Goal: Information Seeking & Learning: Learn about a topic

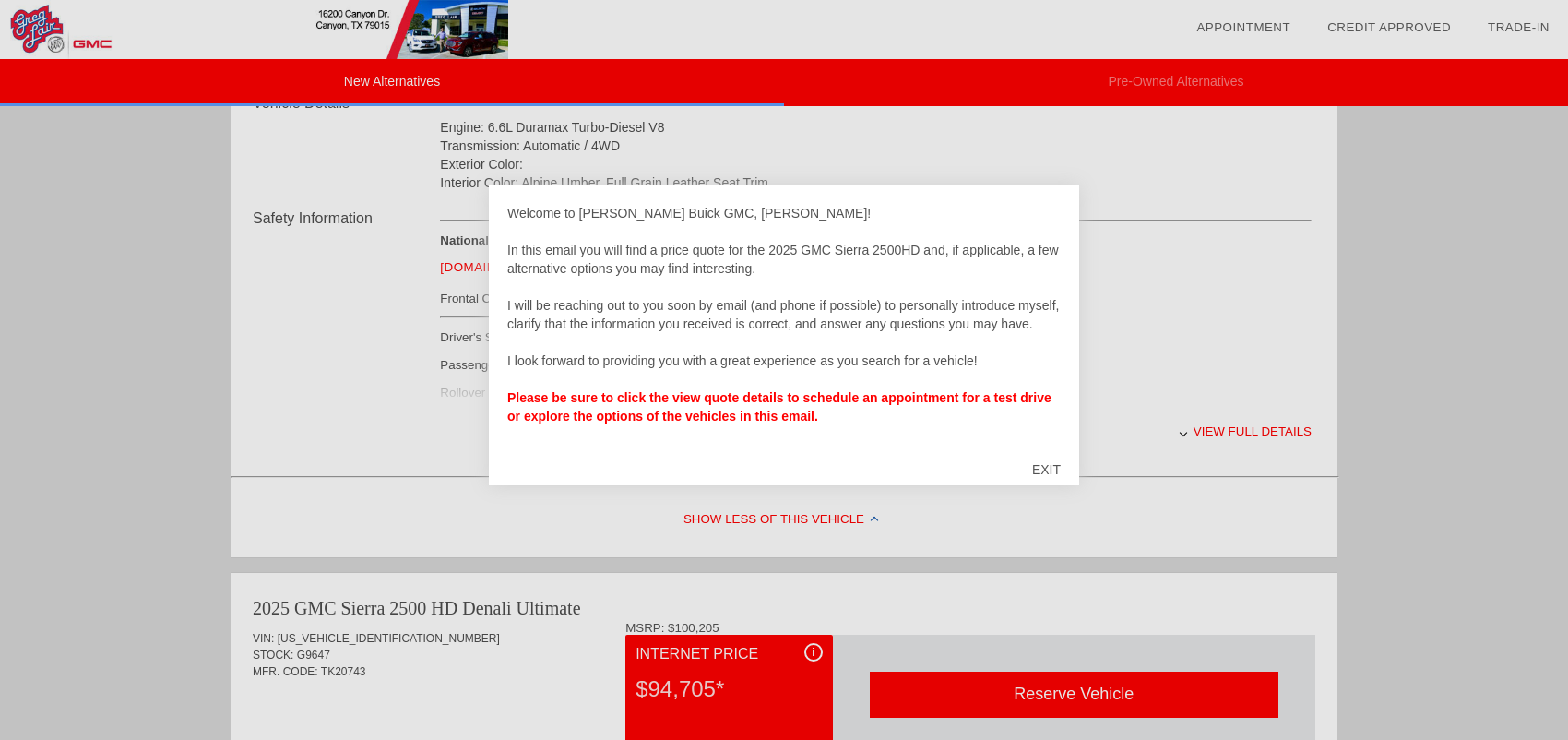
scroll to position [646, 0]
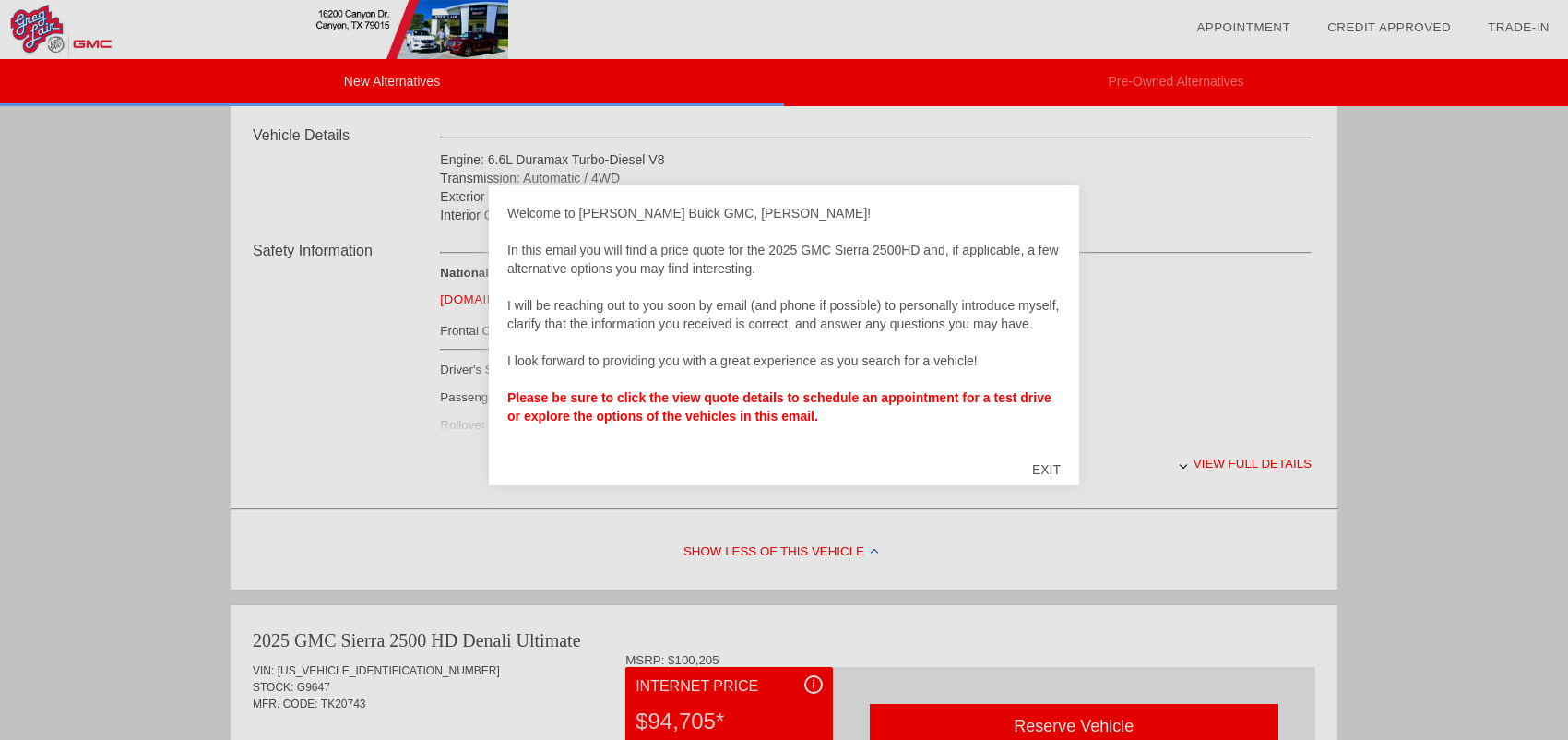
click at [1237, 475] on div at bounding box center [784, 370] width 1568 height 740
click at [1056, 468] on div "EXIT" at bounding box center [1047, 469] width 66 height 55
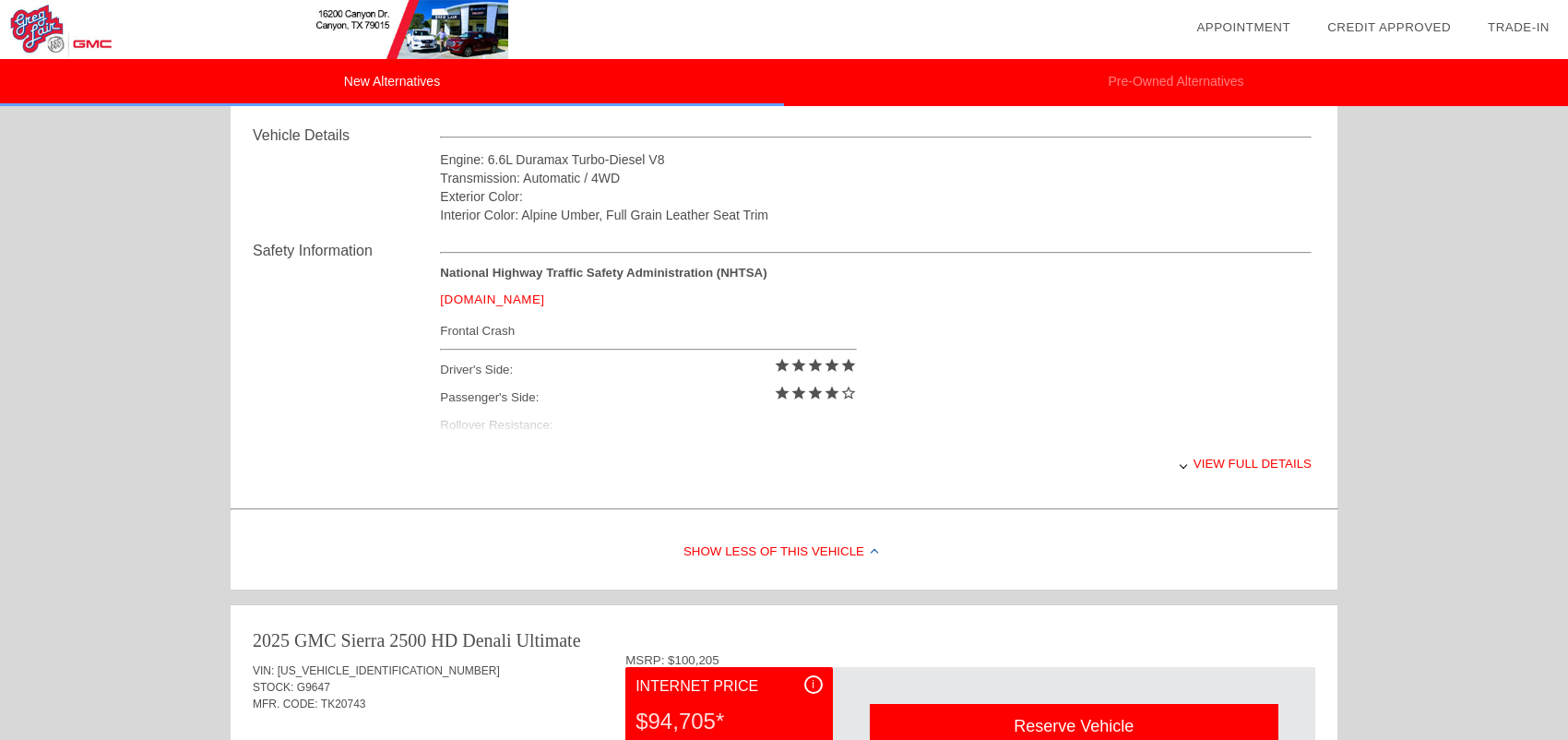
click at [1252, 468] on div "View full details" at bounding box center [876, 464] width 872 height 45
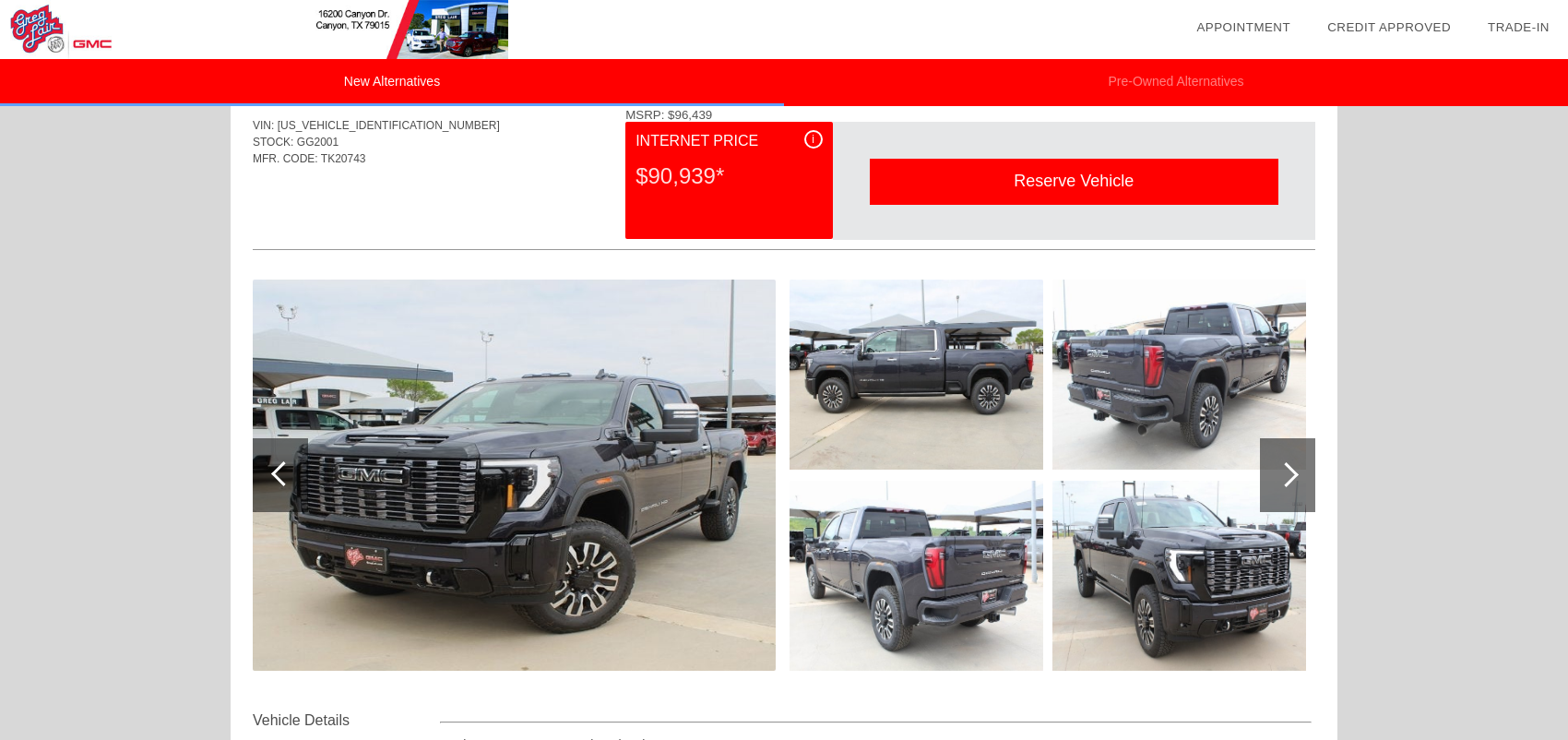
scroll to position [93, 0]
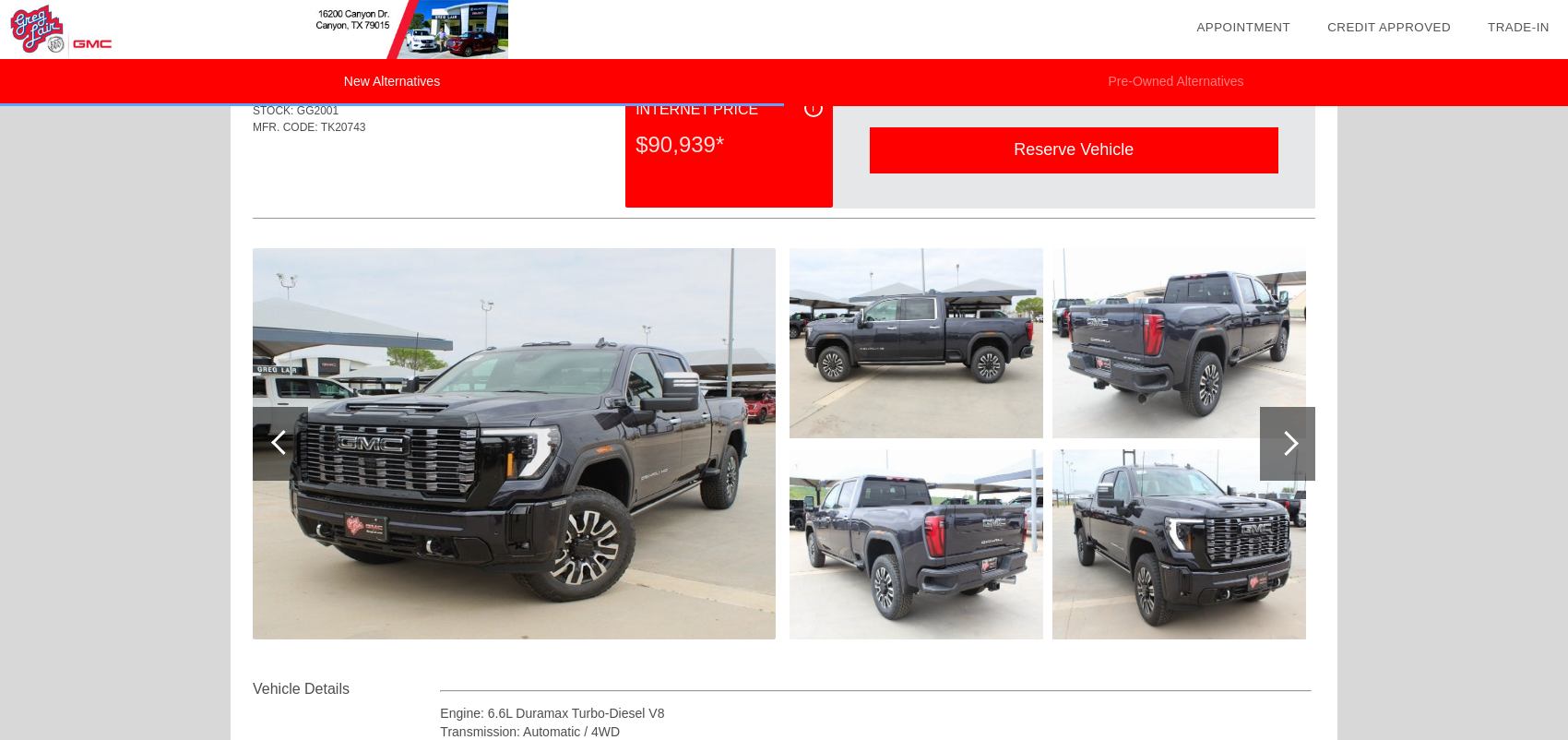
click at [1295, 436] on div at bounding box center [1287, 443] width 55 height 73
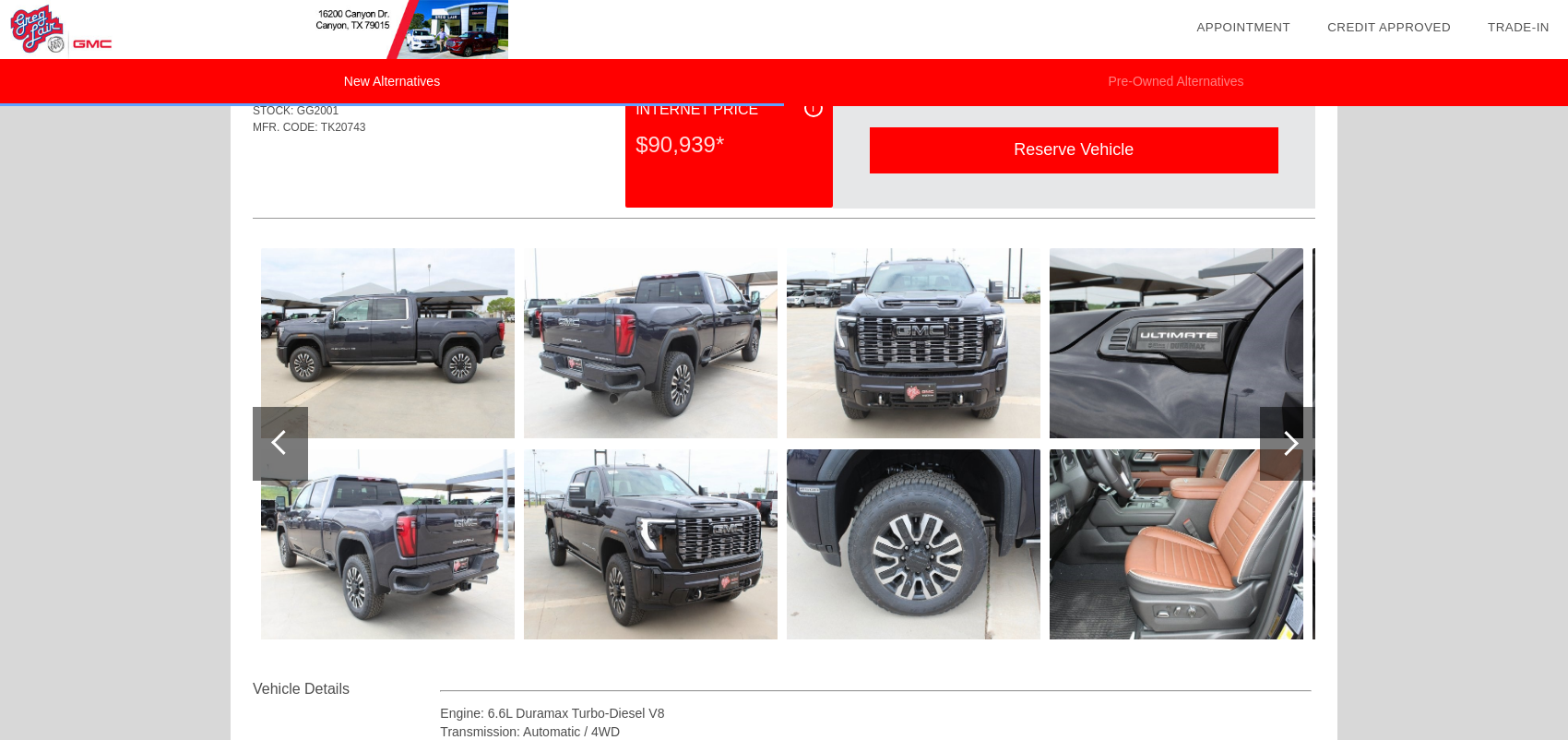
click at [1295, 436] on div at bounding box center [1287, 443] width 55 height 73
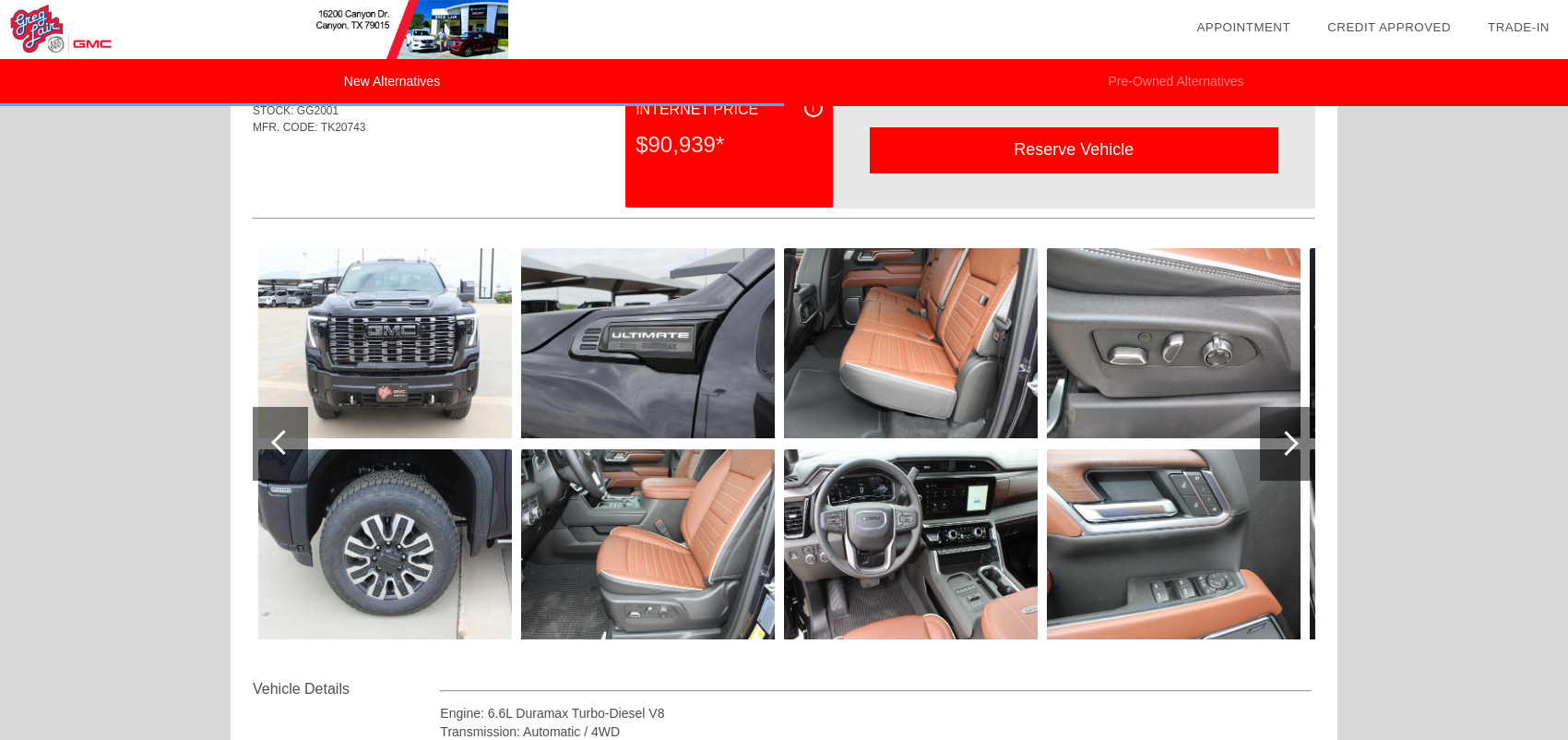
click at [1295, 436] on div at bounding box center [1287, 443] width 55 height 73
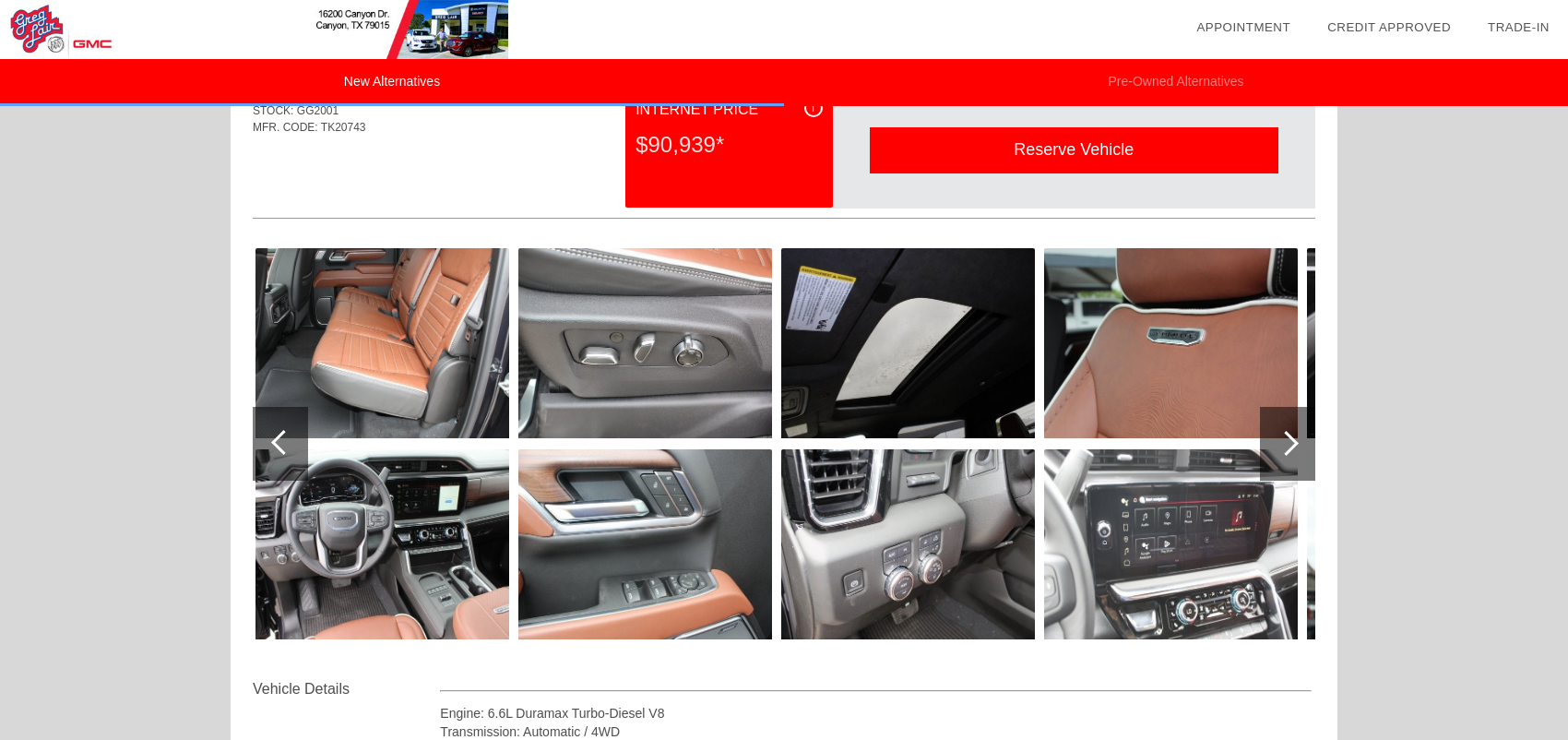
click at [1295, 436] on div at bounding box center [1287, 443] width 55 height 73
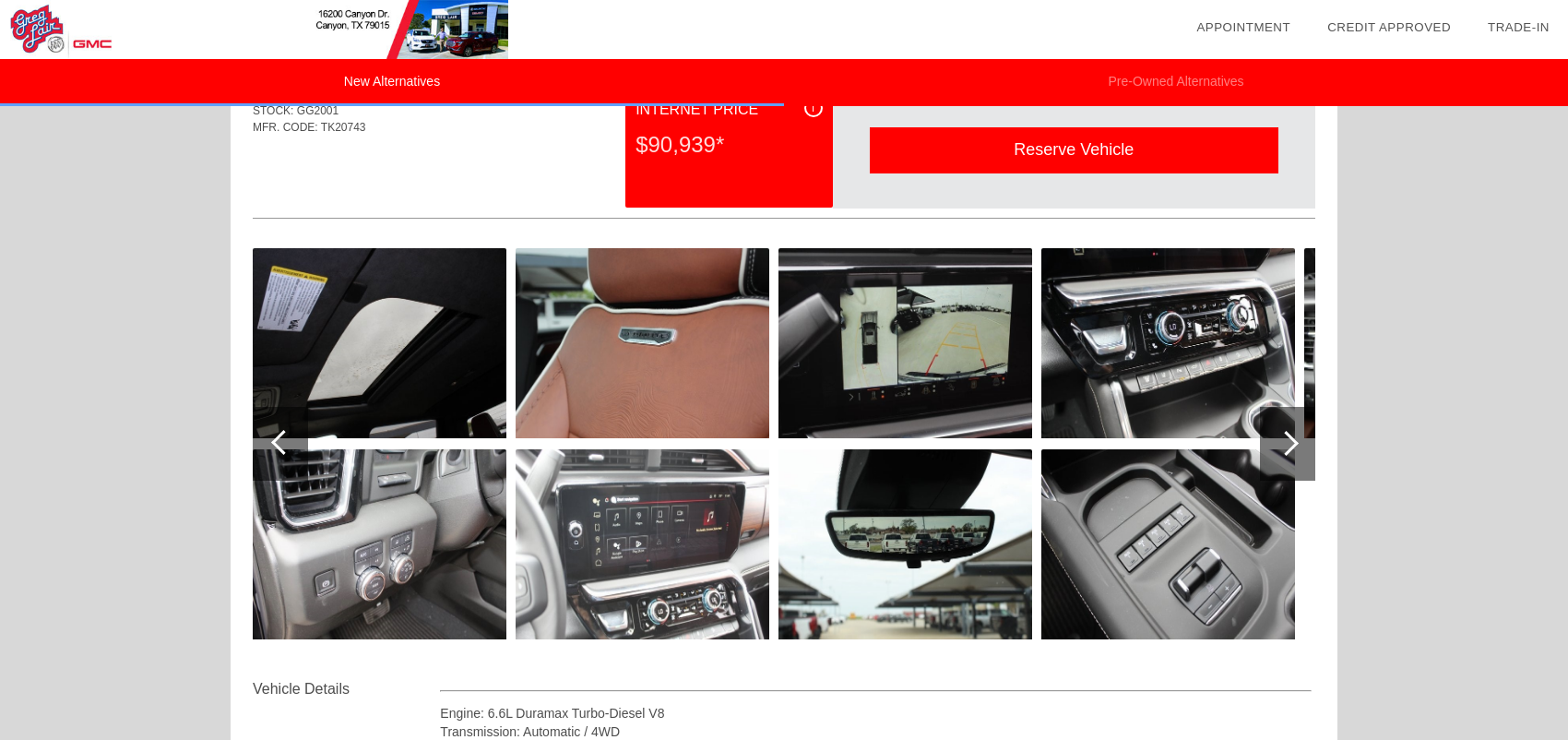
click at [1295, 436] on div at bounding box center [1287, 443] width 55 height 73
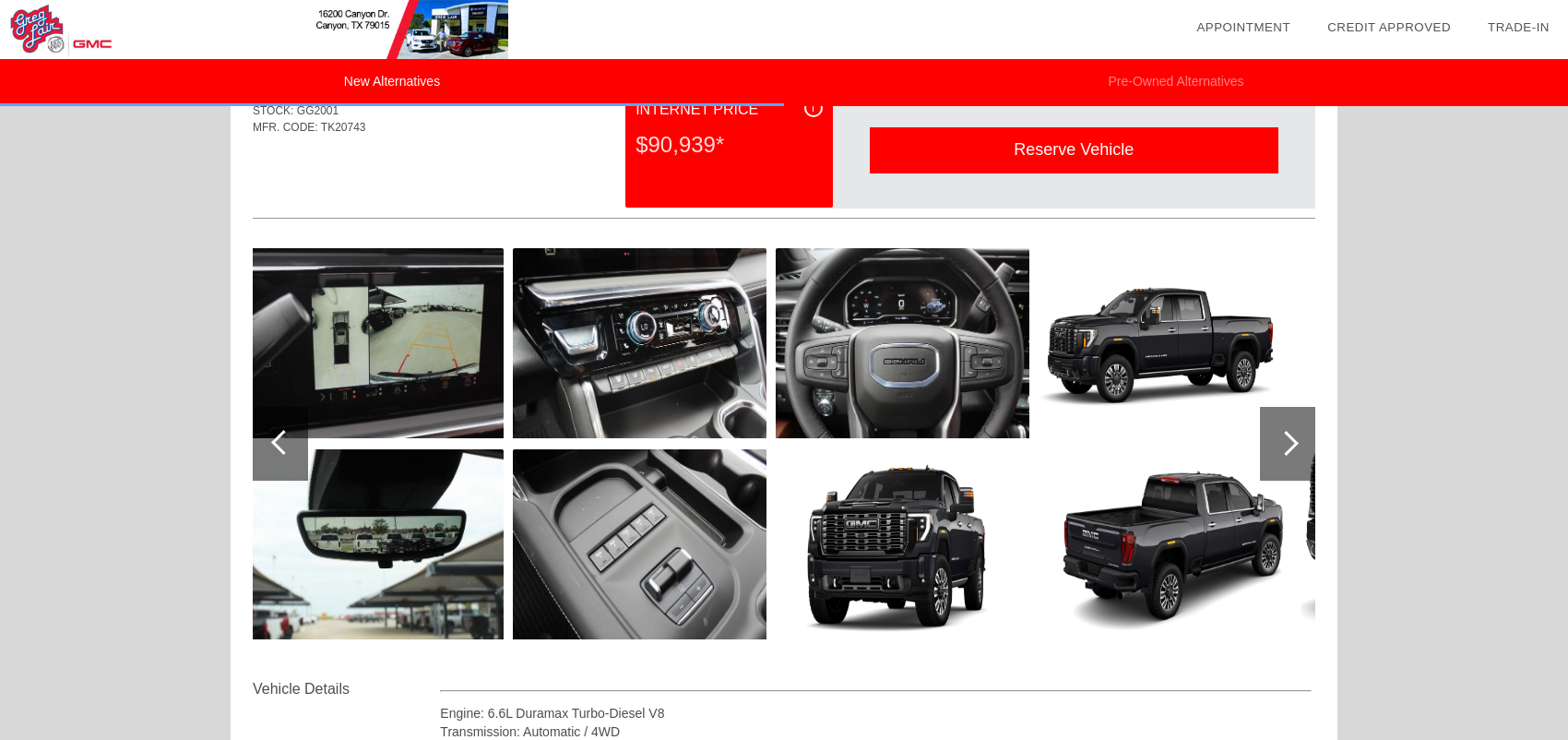
click at [1295, 436] on div at bounding box center [1287, 443] width 55 height 73
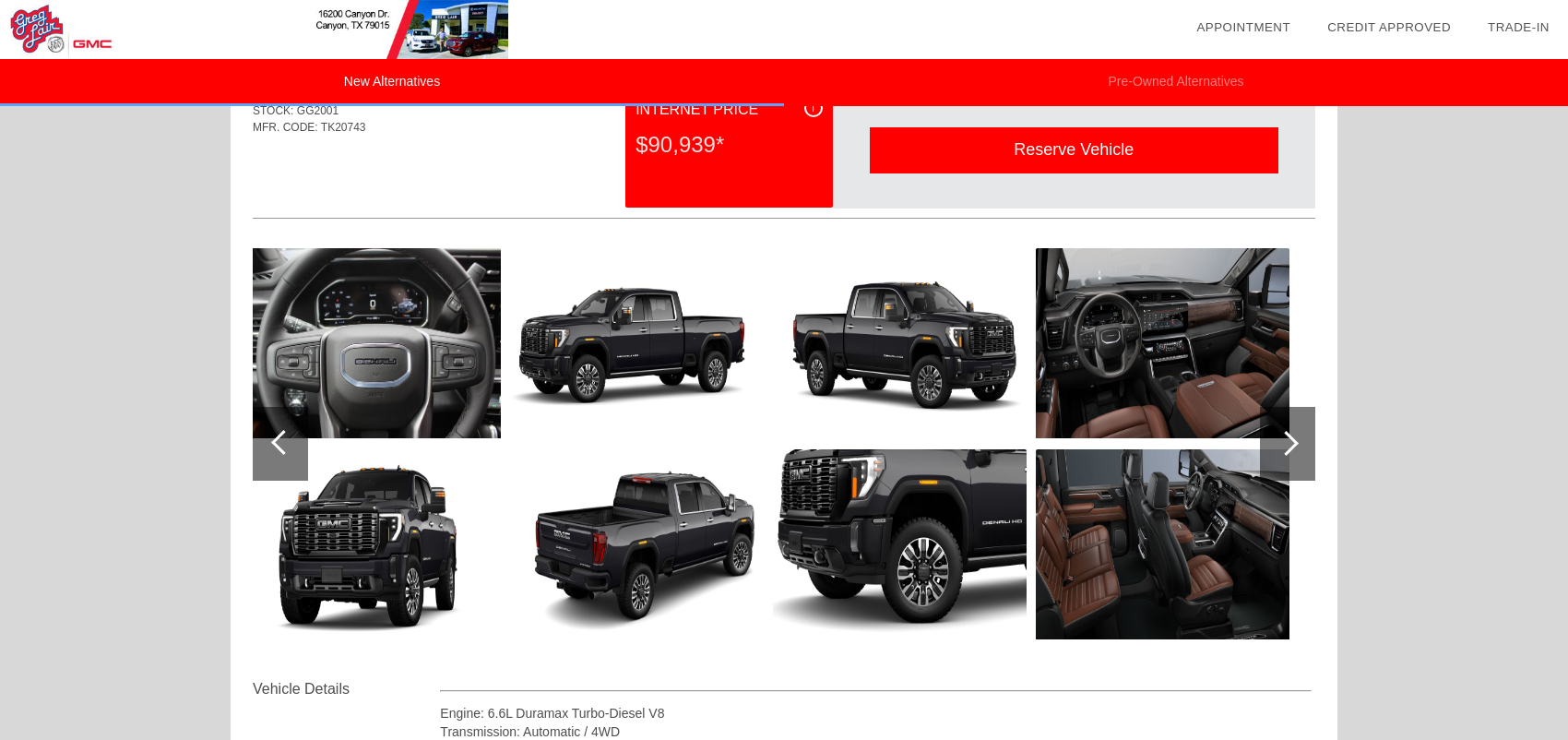
click at [1295, 436] on div at bounding box center [1287, 443] width 55 height 73
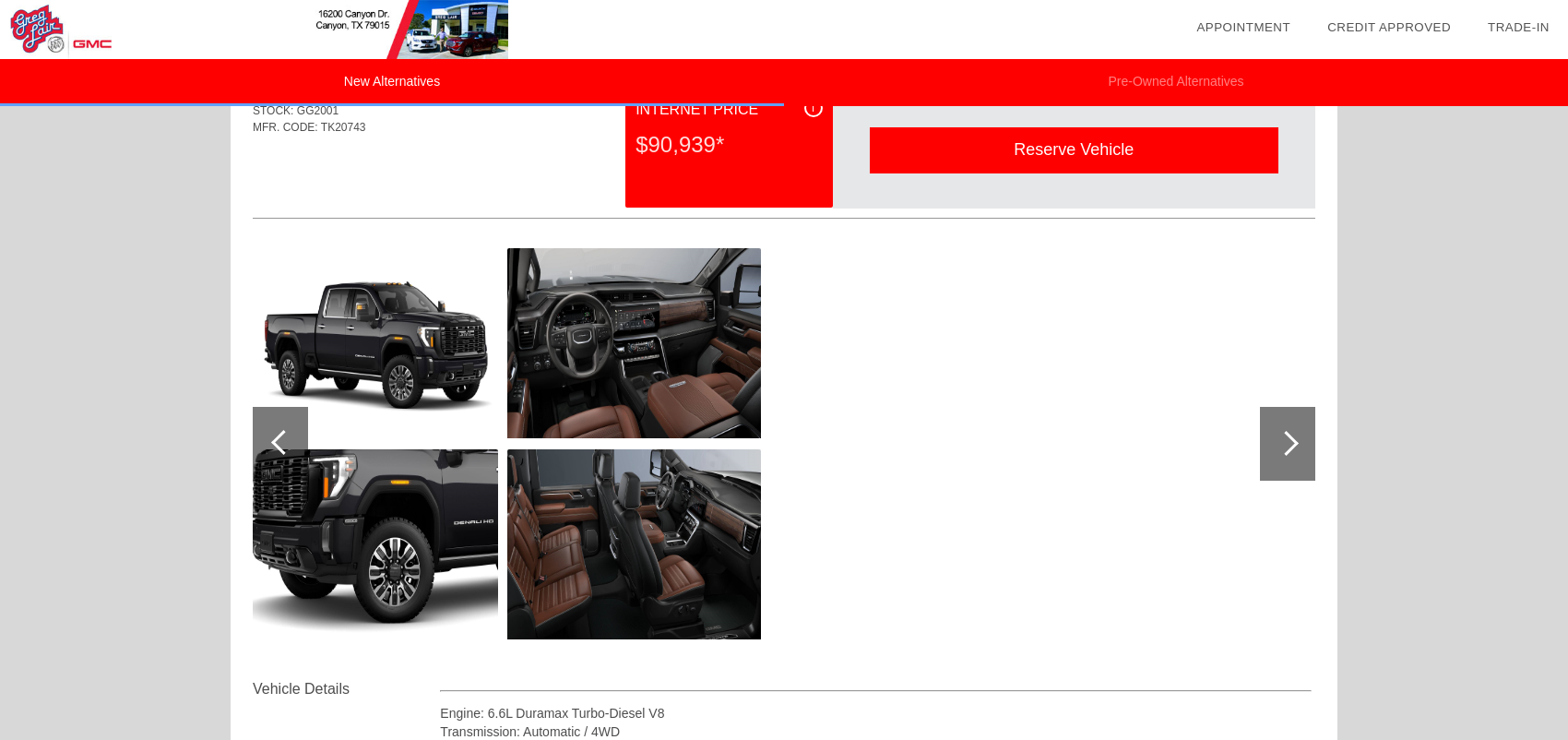
click at [1295, 436] on div at bounding box center [1287, 443] width 55 height 73
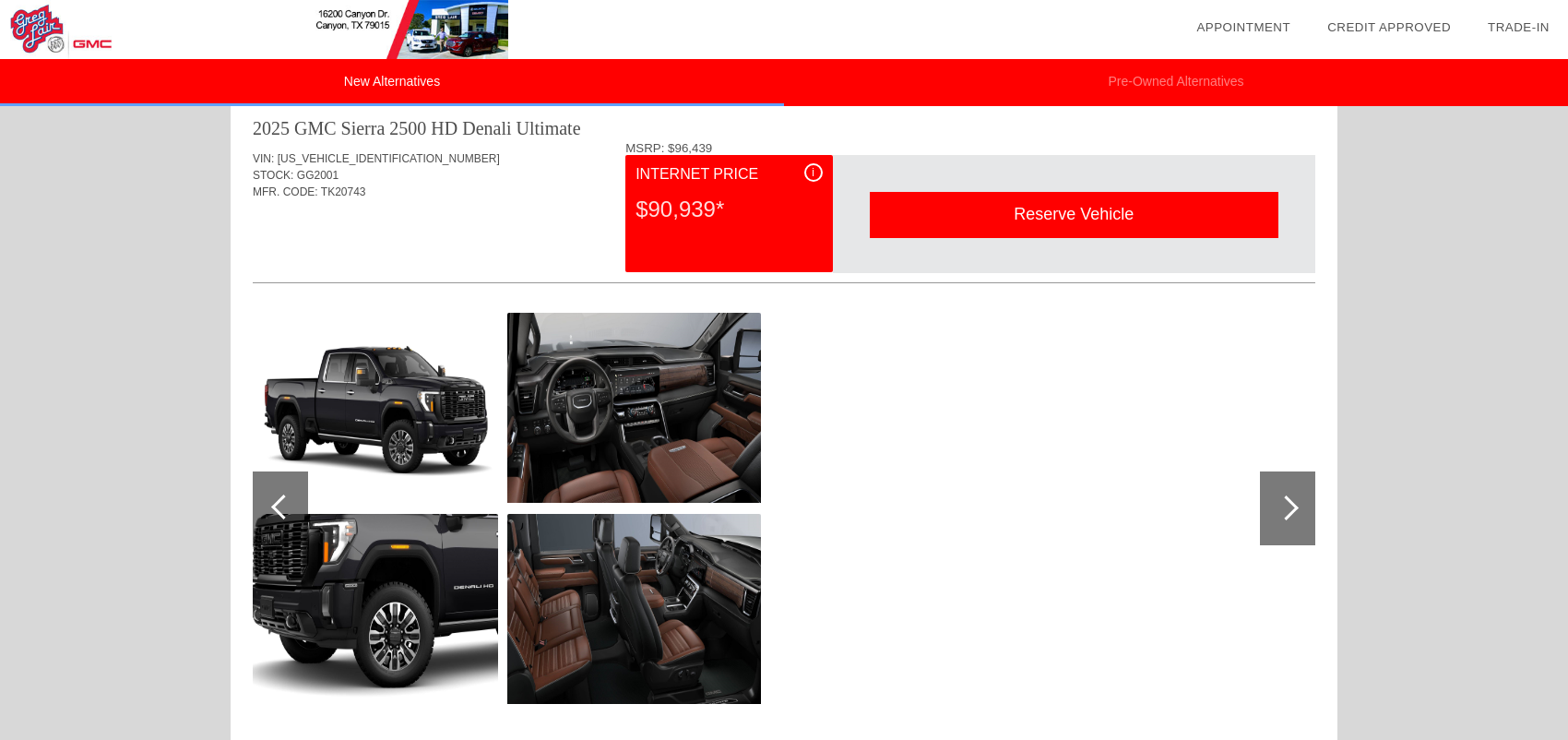
scroll to position [0, 0]
